Goal: Communication & Community: Connect with others

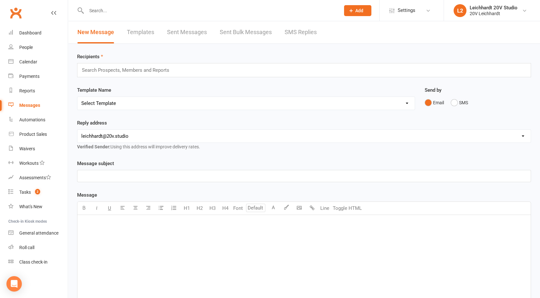
click at [303, 35] on link "SMS Replies" at bounding box center [301, 32] width 32 height 22
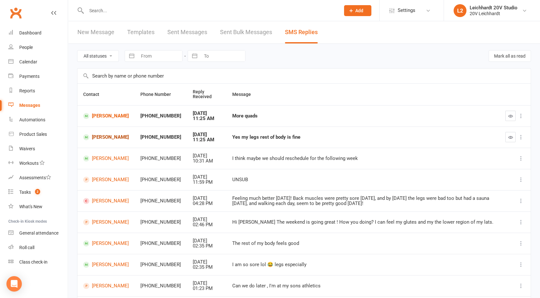
click at [103, 140] on link "[PERSON_NAME]" at bounding box center [106, 137] width 46 height 6
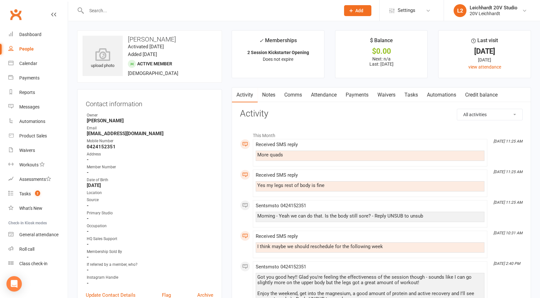
click at [298, 92] on link "Comms" at bounding box center [293, 94] width 27 height 15
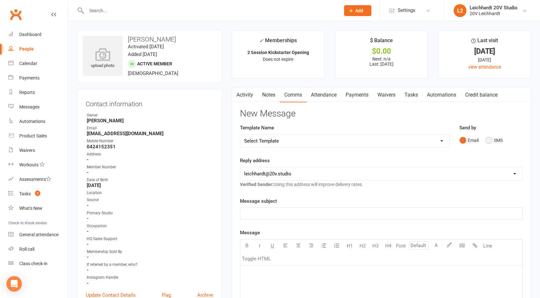
click at [495, 140] on button "SMS" at bounding box center [494, 140] width 17 height 12
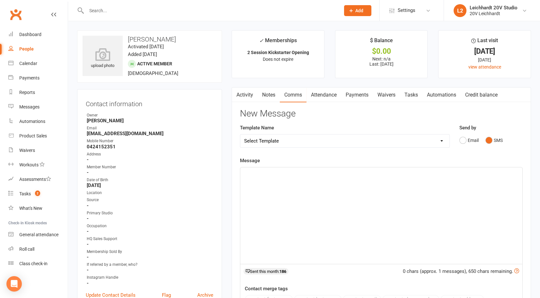
click at [394, 175] on p "﻿" at bounding box center [381, 173] width 274 height 8
click at [297, 172] on span "If you're still happy to do this week, we can focus more on the upper body" at bounding box center [322, 173] width 157 height 6
click at [423, 172] on p "If you're still happy to do later this week, we can focus more on the upper body" at bounding box center [381, 173] width 274 height 8
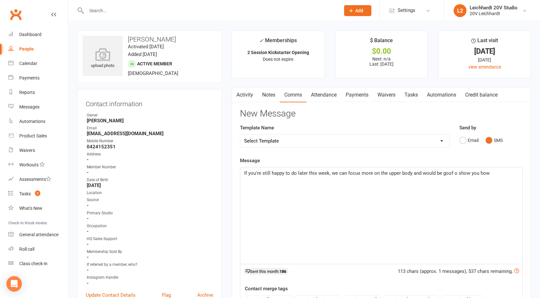
click at [452, 171] on span "If you're still happy to do later this week, we can focus more on the upper bod…" at bounding box center [367, 173] width 246 height 6
click at [502, 172] on p "If you're still happy to do later this week, we can focus more on the upper bod…" at bounding box center [381, 173] width 274 height 8
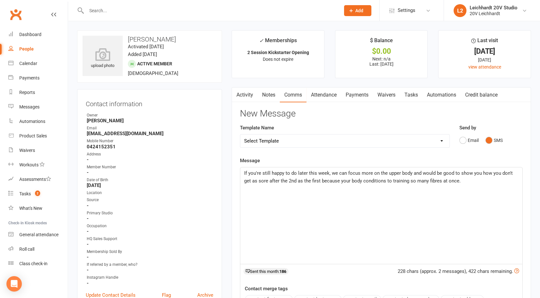
click at [242, 171] on div "If you're still happy to do later this week, we can focus more on the upper bod…" at bounding box center [381, 215] width 282 height 96
click at [289, 184] on p "If you're still happy to do later this week, we can focus more on the upper bod…" at bounding box center [381, 176] width 274 height 15
click at [455, 183] on p "If you're still happy to do later this week, we can focus more on the upper bod…" at bounding box center [381, 176] width 274 height 15
drag, startPoint x: 464, startPoint y: 182, endPoint x: 212, endPoint y: 168, distance: 252.0
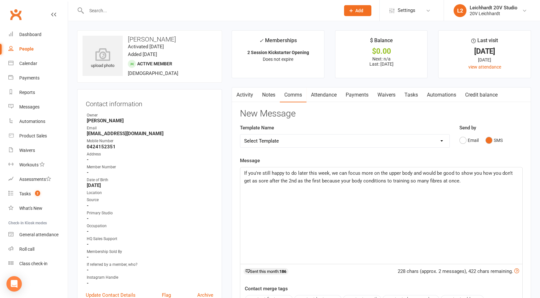
copy span "If you're still happy to do later this week, we can focus more on the upper bod…"
click at [243, 99] on link "Activity" at bounding box center [245, 94] width 26 height 15
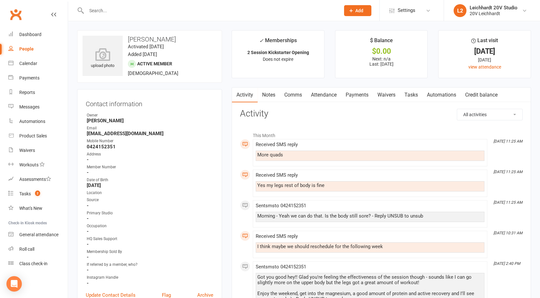
click at [294, 94] on link "Comms" at bounding box center [293, 94] width 27 height 15
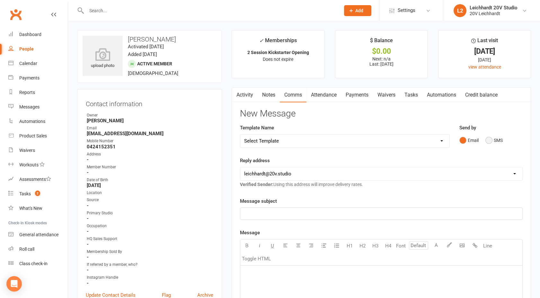
click at [488, 140] on button "SMS" at bounding box center [494, 140] width 17 height 12
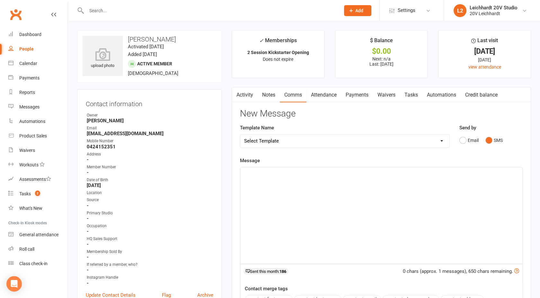
click at [317, 181] on div "﻿" at bounding box center [381, 215] width 282 height 96
click at [377, 175] on p "Damn, we were relatively leg dominant during the session" at bounding box center [381, 173] width 274 height 8
click at [263, 173] on span "Damn, we were relatively leg dominant during the session so" at bounding box center [309, 173] width 130 height 6
click at [273, 172] on span "Damn! We were relatively leg dominant during the session so" at bounding box center [309, 173] width 131 height 6
click at [293, 175] on span "Damn! We were relatively leg dominant during the session so" at bounding box center [309, 173] width 131 height 6
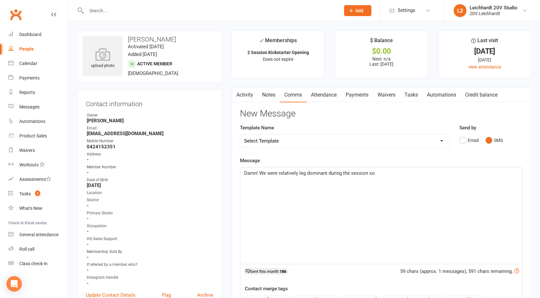
click at [257, 174] on span "Damn! We were relatively leg dominant during the session so" at bounding box center [309, 173] width 131 height 6
click at [388, 178] on div "Damn! We were relatively leg dominant during the session so" at bounding box center [381, 215] width 282 height 96
drag, startPoint x: 379, startPoint y: 173, endPoint x: 261, endPoint y: 173, distance: 118.3
click at [261, 173] on p "Damn! We were relatively leg dominant during the session so" at bounding box center [381, 173] width 274 height 8
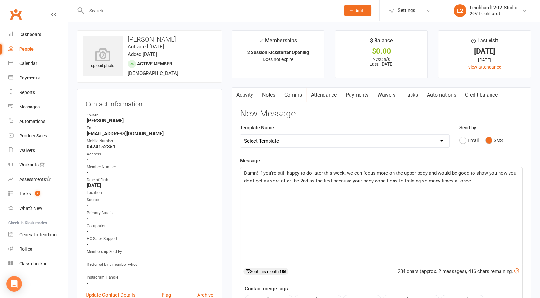
click at [259, 172] on span "Damn! If you're still happy to do later this week, we can focus more on the upp…" at bounding box center [380, 176] width 273 height 13
click at [259, 171] on span "Damn! If you're still happy to do later this week, we can focus more on the upp…" at bounding box center [380, 176] width 273 height 13
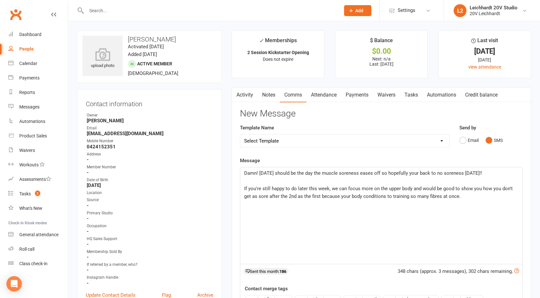
click at [490, 175] on p "Damn! [DATE] should be the day the muscle soreness eases off so hopefully your …" at bounding box center [381, 173] width 274 height 8
drag, startPoint x: 290, startPoint y: 197, endPoint x: 312, endPoint y: 197, distance: 21.5
click at [312, 197] on span "If you're still happy to do later this week, we can focus more on the upper bod…" at bounding box center [379, 191] width 270 height 13
click at [326, 197] on span "If you're still happy to do later this week, we can focus more on the upper bod…" at bounding box center [379, 191] width 270 height 13
click at [495, 198] on p "If you're still happy to do later this week, we can focus more on the upper bod…" at bounding box center [381, 191] width 274 height 15
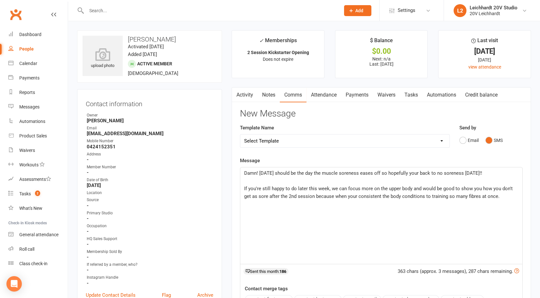
click at [459, 195] on span "If you're still happy to do later this week, we can focus more on the upper bod…" at bounding box center [379, 191] width 270 height 13
click at [510, 198] on p "If you're still happy to do later this week, we can focus more on the upper bod…" at bounding box center [381, 191] width 274 height 15
click at [272, 173] on span "Damn! [DATE] should be the day the muscle soreness eases off so hopefully your …" at bounding box center [363, 173] width 238 height 6
click at [296, 171] on span "Damn! Usually Day 4 is the day the muscle soreness eases off so hopefully your …" at bounding box center [362, 173] width 236 height 6
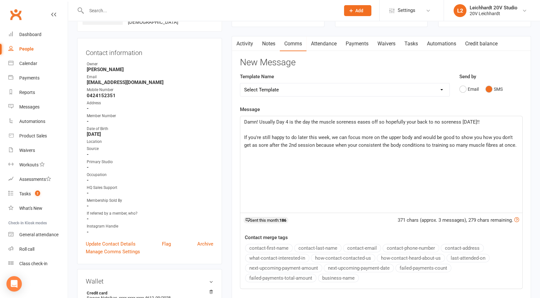
scroll to position [54, 0]
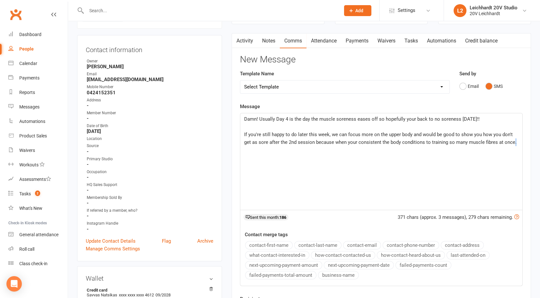
click at [506, 144] on span "If you're still happy to do later this week, we can focus more on the upper bod…" at bounding box center [380, 137] width 273 height 13
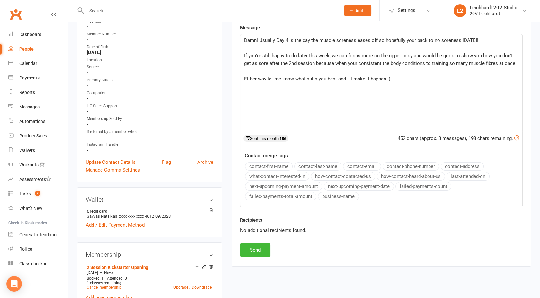
scroll to position [133, 0]
click at [250, 246] on button "Send" at bounding box center [255, 249] width 31 height 13
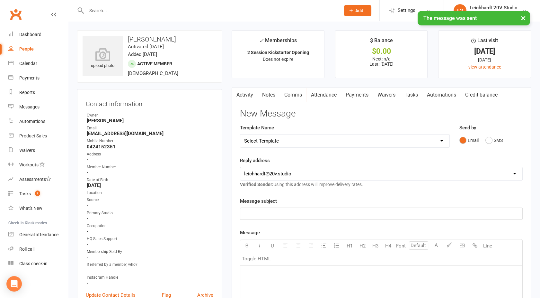
click at [247, 94] on link "Activity" at bounding box center [245, 94] width 26 height 15
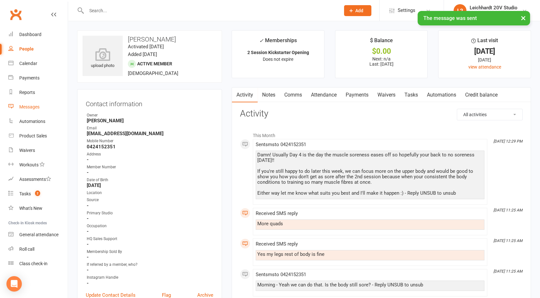
click at [19, 109] on link "Messages" at bounding box center [37, 107] width 59 height 14
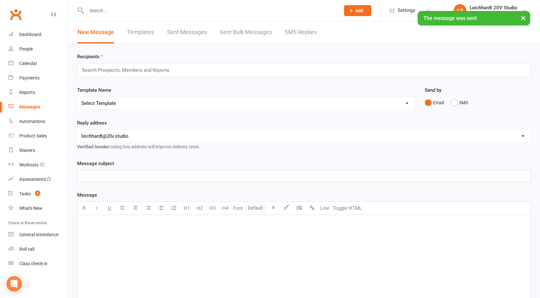
click at [295, 34] on link "SMS Replies" at bounding box center [301, 32] width 32 height 22
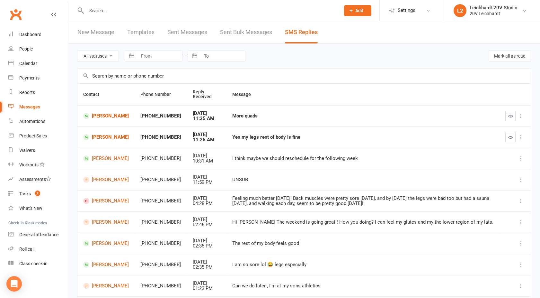
click at [509, 138] on icon "button" at bounding box center [510, 137] width 5 height 5
click at [510, 117] on icon "button" at bounding box center [510, 115] width 5 height 5
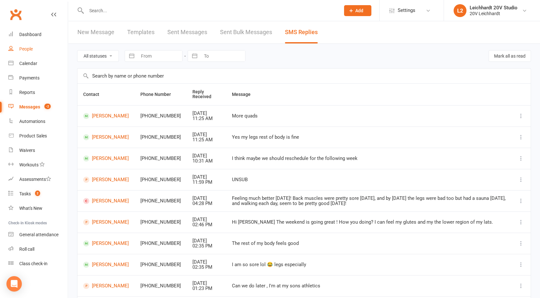
click at [37, 48] on link "People" at bounding box center [37, 49] width 59 height 14
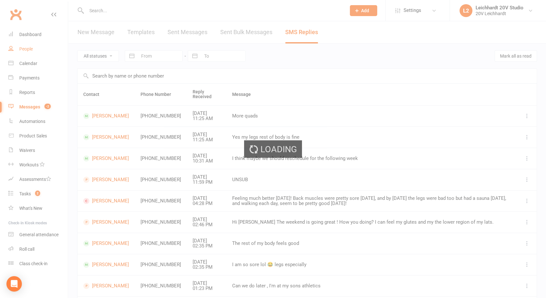
select select "100"
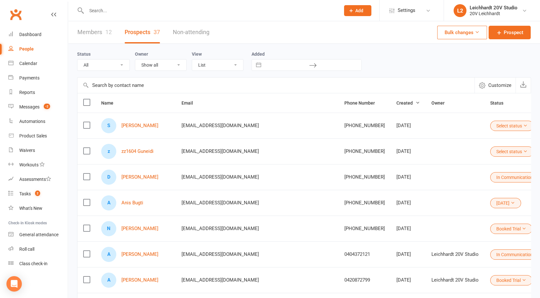
click at [490, 127] on button "Select status" at bounding box center [511, 126] width 43 height 10
click at [416, 230] on link "Booked Trial" at bounding box center [423, 229] width 64 height 13
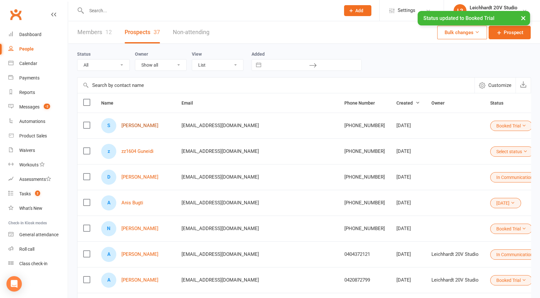
click at [134, 124] on link "[PERSON_NAME]" at bounding box center [139, 125] width 37 height 5
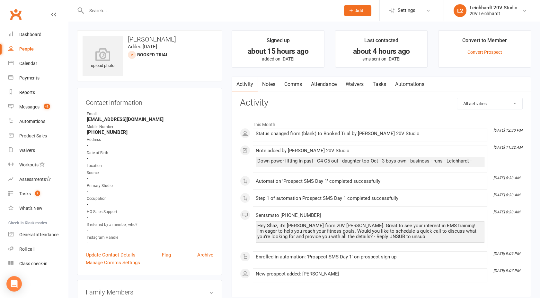
click at [273, 83] on link "Notes" at bounding box center [269, 84] width 22 height 15
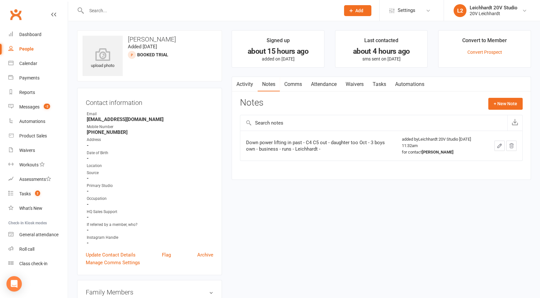
click at [500, 143] on icon "button" at bounding box center [500, 146] width 6 height 6
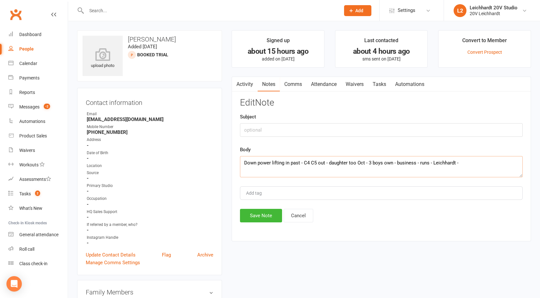
click at [254, 163] on textarea "Down power lifting in past - C4 C5 out - daughter too Oct - 3 boys own - busine…" at bounding box center [381, 166] width 283 height 21
click at [316, 161] on textarea "Done power lifting in past - C4 C5 out - daughter too Oct - 3 boys own - busine…" at bounding box center [381, 166] width 283 height 21
click at [360, 163] on textarea "Done power lifting in past - C4 C5 injury - daughter too Oct - 3 boys own - bus…" at bounding box center [381, 166] width 283 height 21
click at [399, 162] on textarea "Done power lifting in past - C4 C5 injury - daughter too Oct - 3 boys own - bus…" at bounding box center [381, 166] width 283 height 21
click at [386, 162] on textarea "Done power lifting in past - C4 C5 injury - daughter too Oct - 3 boys own busin…" at bounding box center [381, 166] width 283 height 21
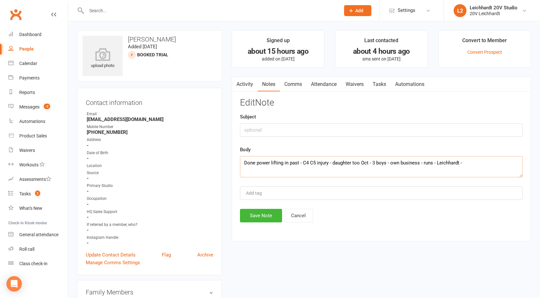
click at [462, 162] on textarea "Done power lifting in past - C4 C5 injury - daughter too Oct - 3 boys - own bus…" at bounding box center [381, 166] width 283 height 21
type textarea "Done power lifting in past - C4 C5 injury - daughter too Oct - 3 boys - own bus…"
click at [264, 212] on button "Save Note" at bounding box center [261, 215] width 42 height 13
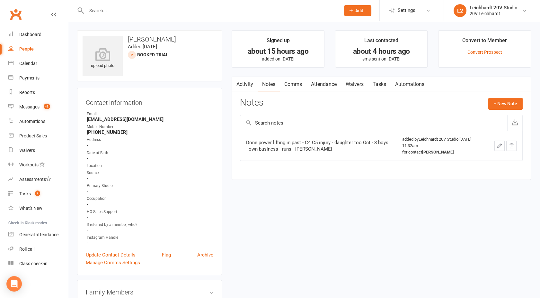
click at [246, 80] on link "Activity" at bounding box center [245, 84] width 26 height 15
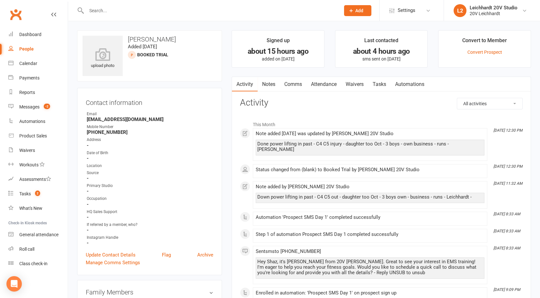
click at [289, 81] on link "Comms" at bounding box center [293, 84] width 27 height 15
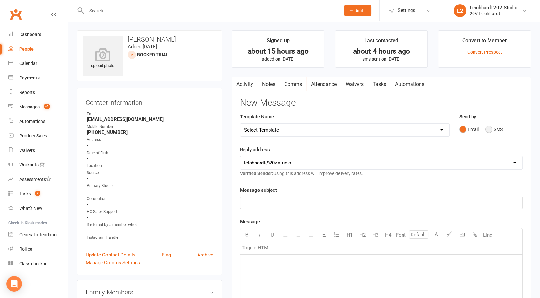
click at [497, 128] on button "SMS" at bounding box center [494, 129] width 17 height 12
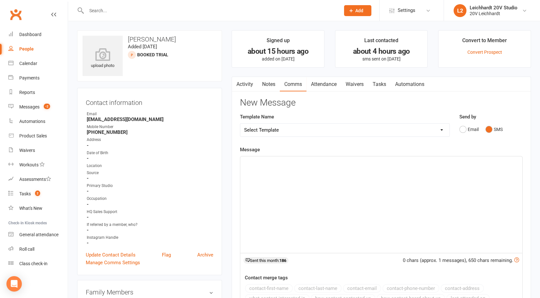
click at [323, 193] on div "﻿" at bounding box center [381, 204] width 282 height 96
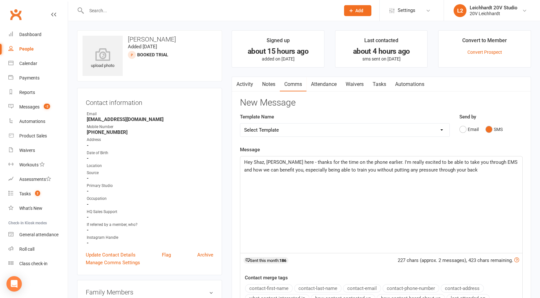
click at [454, 169] on p "Hey Shaz, [PERSON_NAME] here - thanks for the time on the phone earlier. I'm re…" at bounding box center [381, 165] width 274 height 15
